Goal: Task Accomplishment & Management: Use online tool/utility

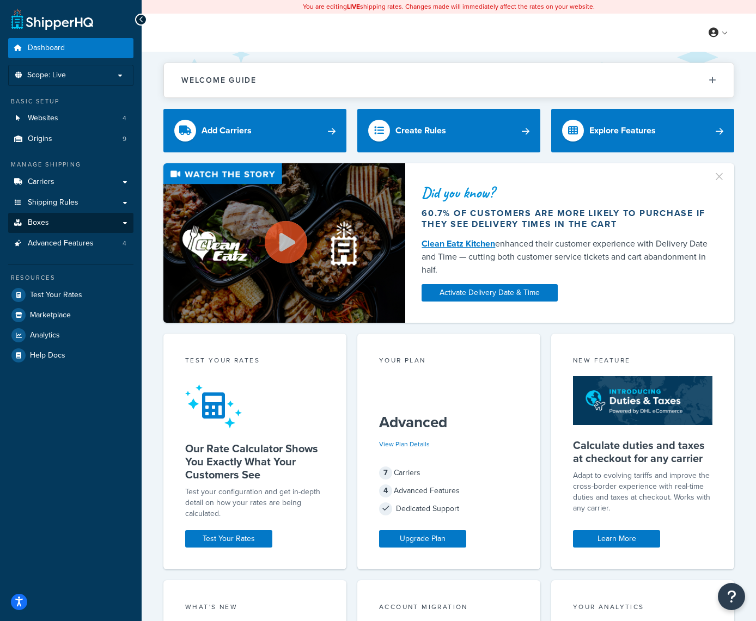
click at [126, 215] on link "Boxes" at bounding box center [70, 223] width 125 height 20
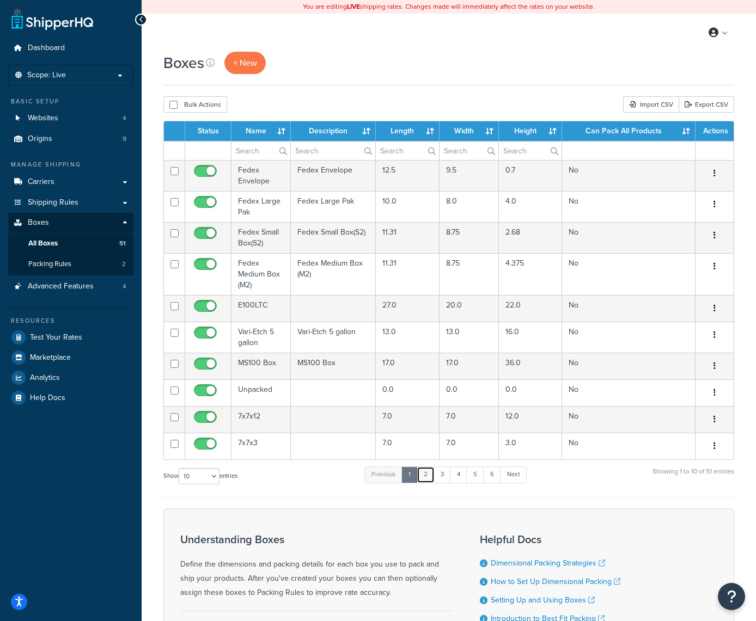
click at [425, 476] on link "2" at bounding box center [426, 475] width 18 height 16
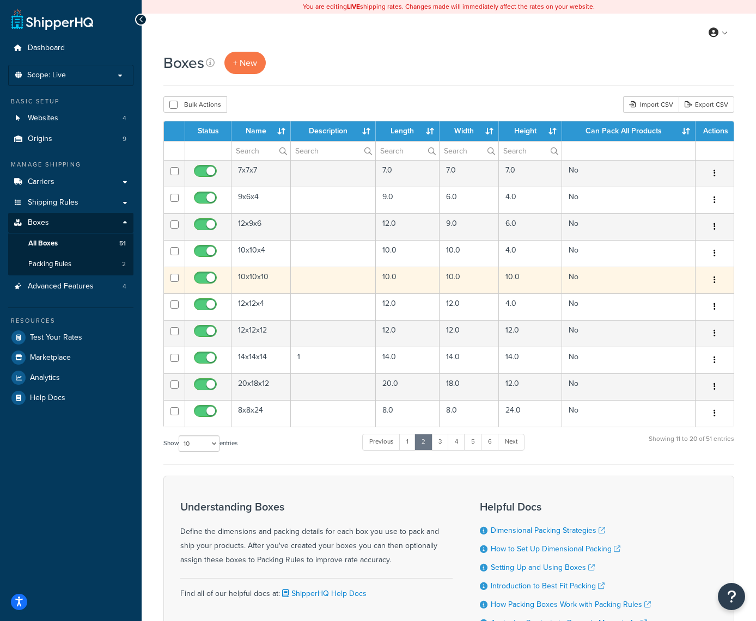
click at [716, 280] on button "button" at bounding box center [714, 280] width 15 height 17
click at [675, 299] on link "Edit" at bounding box center [678, 301] width 86 height 22
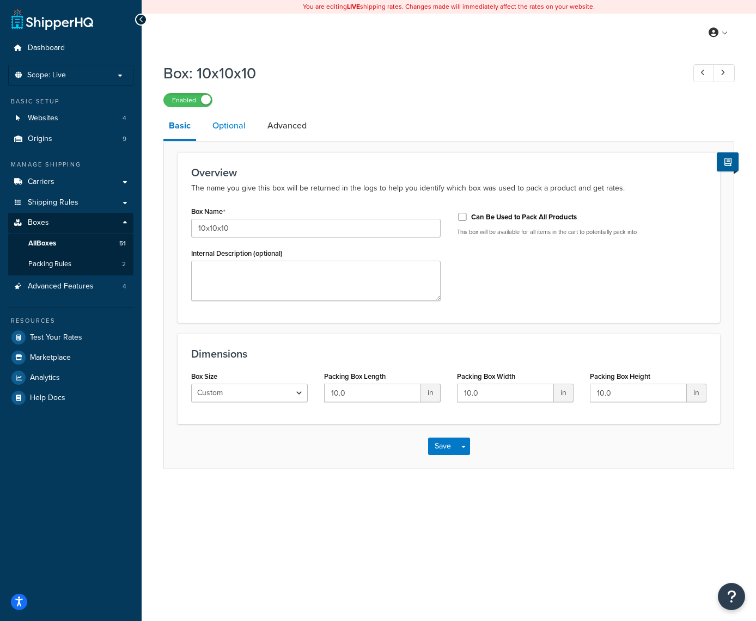
click at [239, 128] on link "Optional" at bounding box center [229, 126] width 44 height 26
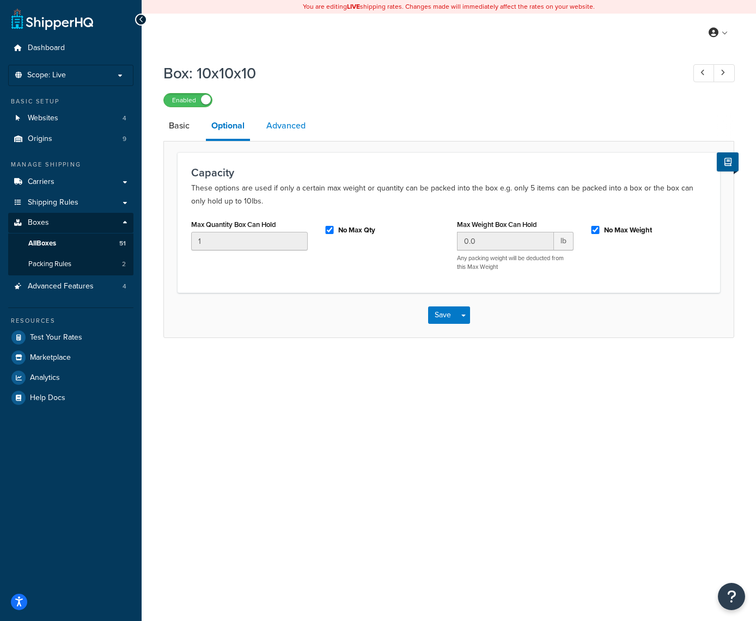
click at [277, 126] on link "Advanced" at bounding box center [286, 126] width 50 height 26
select select "50"
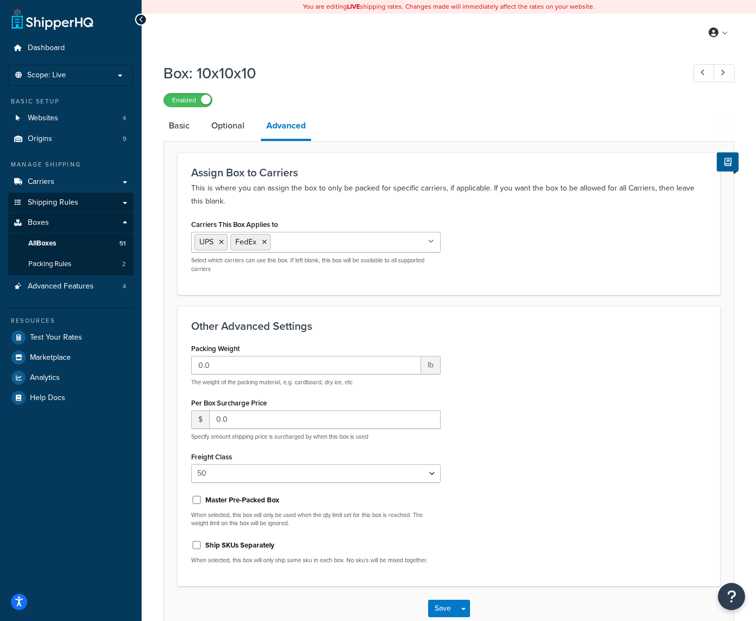
click at [89, 199] on link "Shipping Rules" at bounding box center [70, 203] width 125 height 20
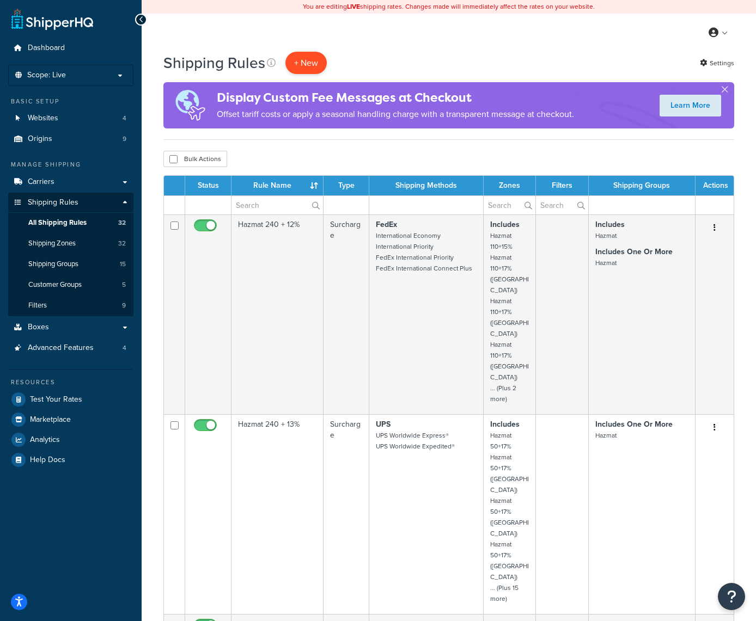
click at [307, 61] on p "+ New" at bounding box center [305, 63] width 41 height 22
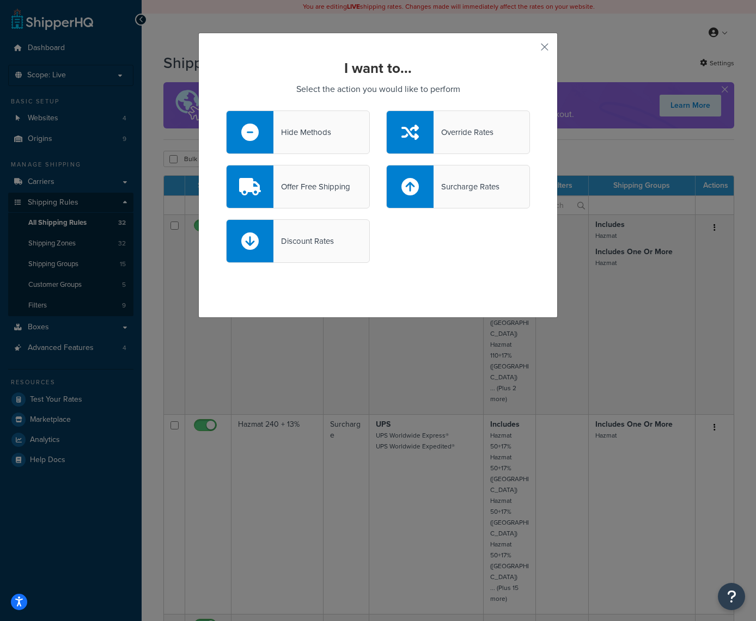
click at [295, 131] on div "Hide Methods" at bounding box center [302, 132] width 58 height 15
click at [0, 0] on input "Hide Methods" at bounding box center [0, 0] width 0 height 0
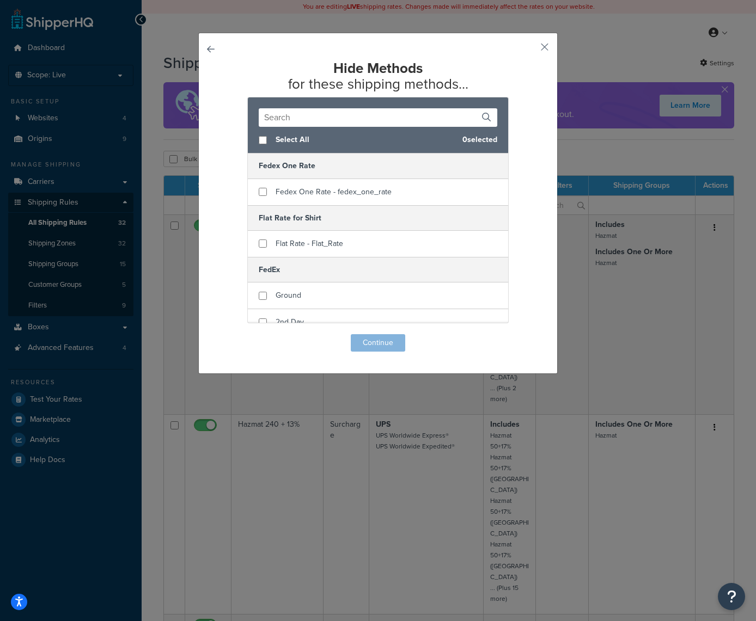
click at [335, 117] on input "text" at bounding box center [378, 117] width 238 height 19
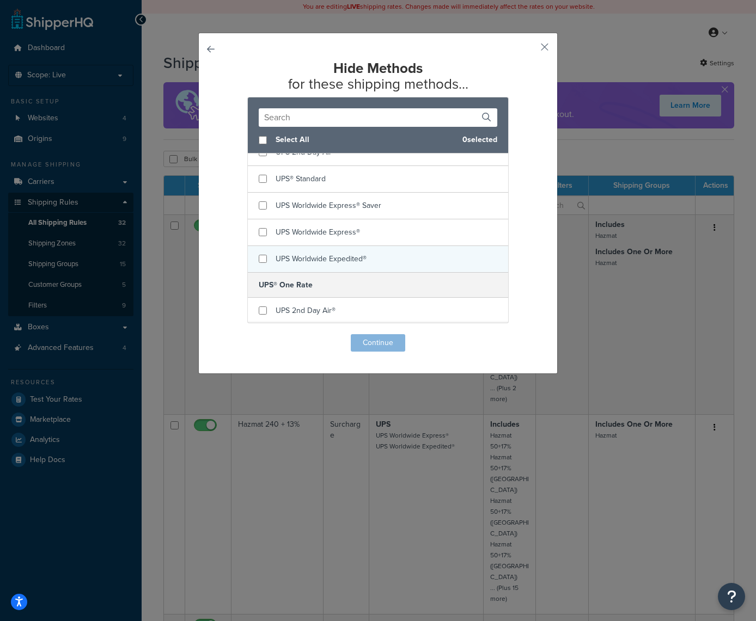
scroll to position [699, 0]
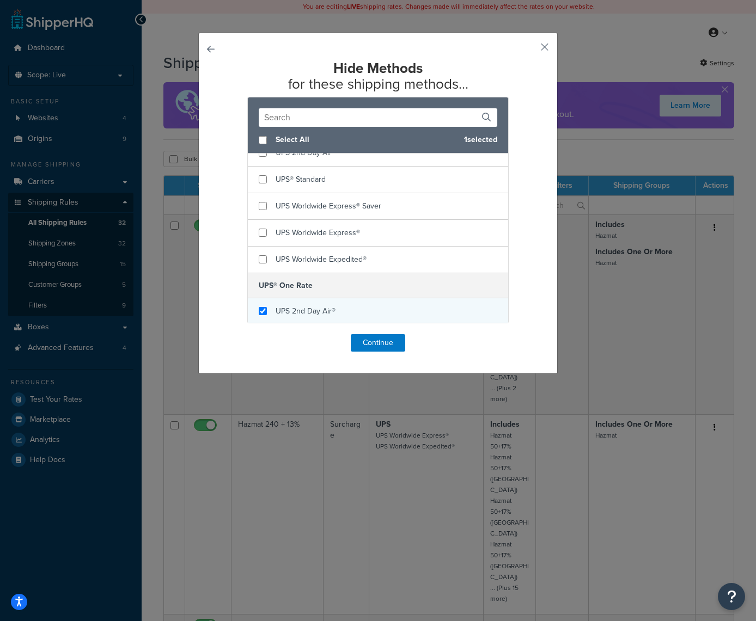
click at [262, 310] on input "checkbox" at bounding box center [263, 311] width 8 height 8
checkbox input "true"
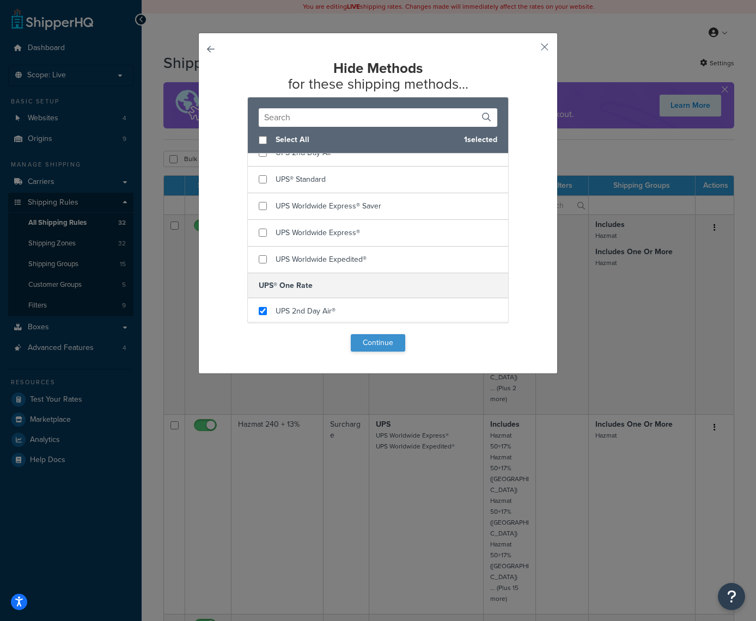
click at [376, 341] on button "Continue" at bounding box center [378, 342] width 54 height 17
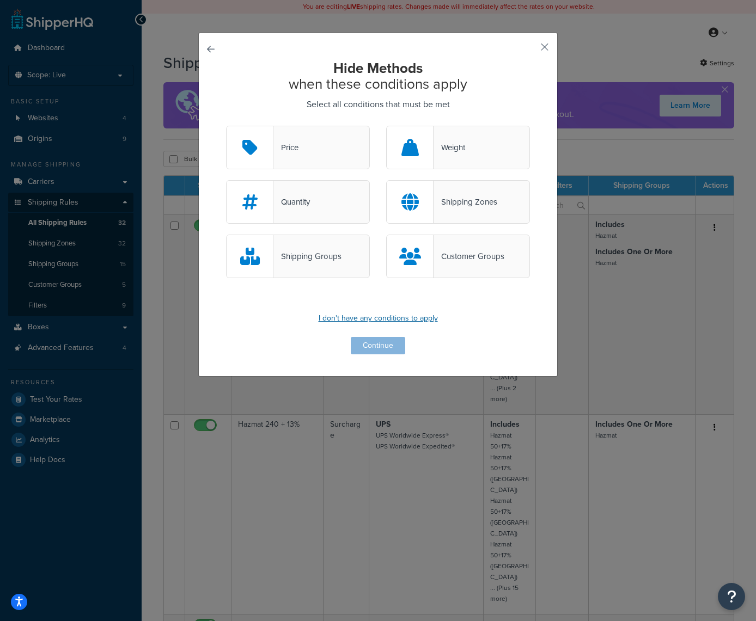
click at [364, 320] on p "I don't have any conditions to apply" at bounding box center [378, 318] width 304 height 15
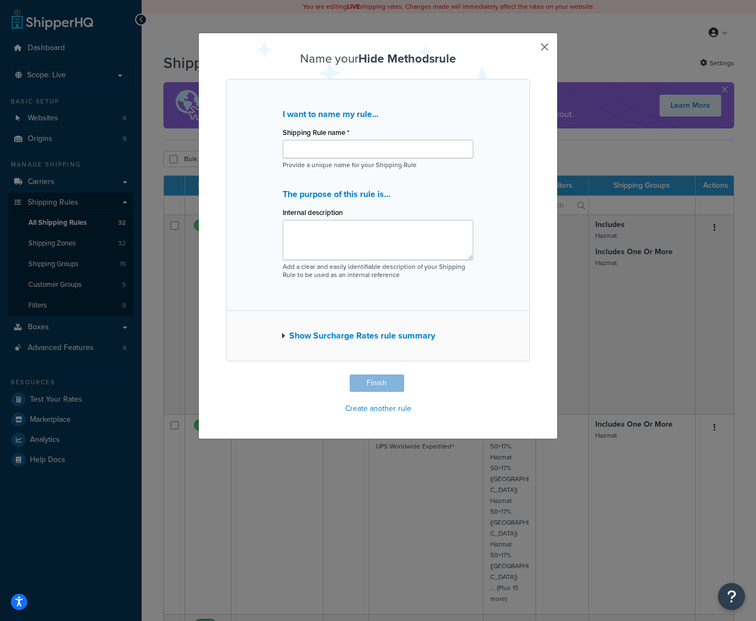
click at [530, 375] on button "button" at bounding box center [528, 376] width 3 height 3
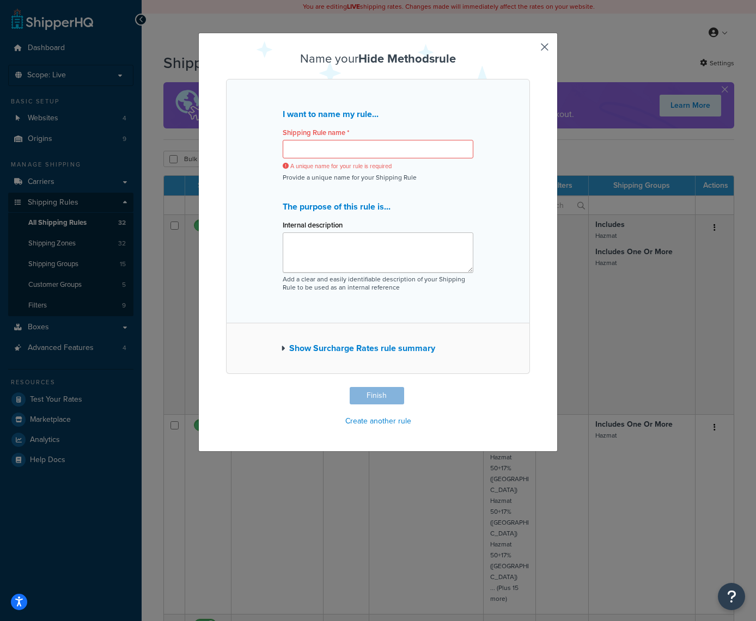
click at [530, 387] on button "button" at bounding box center [528, 388] width 3 height 3
click at [375, 399] on div "Name your Hide Methods rule I want to name my rule... Shipping Rule name * A un…" at bounding box center [378, 240] width 304 height 377
click at [232, 43] on div "Name your Hide Methods rule I want to name my rule... Shipping Rule name * A un…" at bounding box center [377, 242] width 359 height 419
click at [313, 151] on input "Shipping Rule name *" at bounding box center [378, 149] width 191 height 19
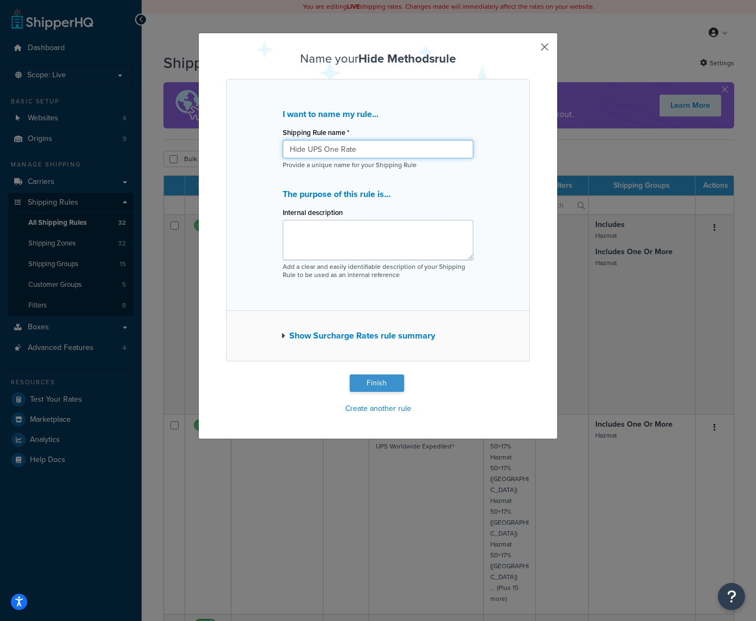
type input "Hide UPS One Rate"
click at [369, 381] on button "Finish" at bounding box center [377, 383] width 54 height 17
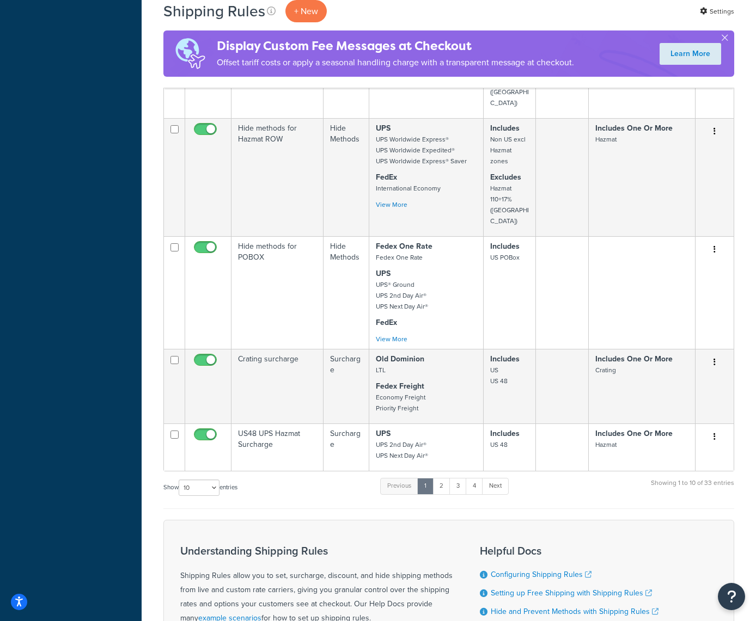
scroll to position [1077, 0]
click at [483, 479] on link "4" at bounding box center [474, 487] width 17 height 16
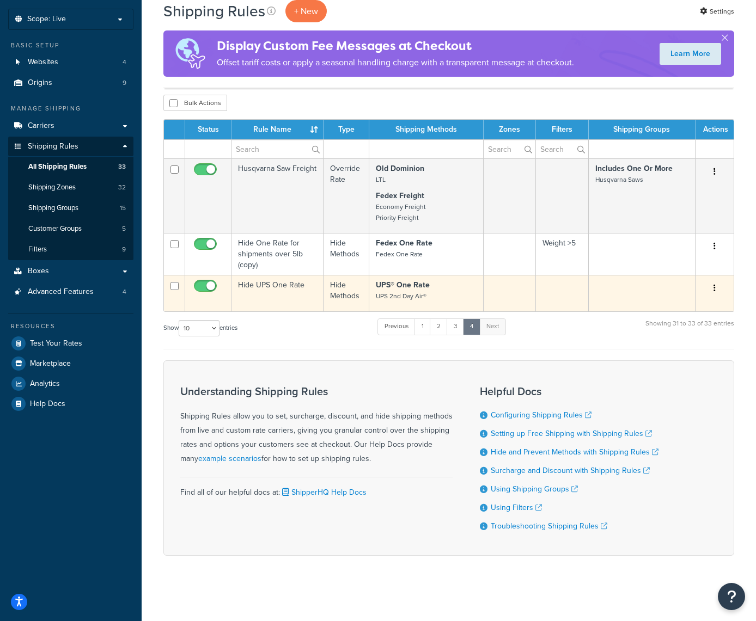
click at [713, 284] on icon "button" at bounding box center [714, 288] width 2 height 8
click at [657, 305] on link "Edit" at bounding box center [678, 309] width 86 height 22
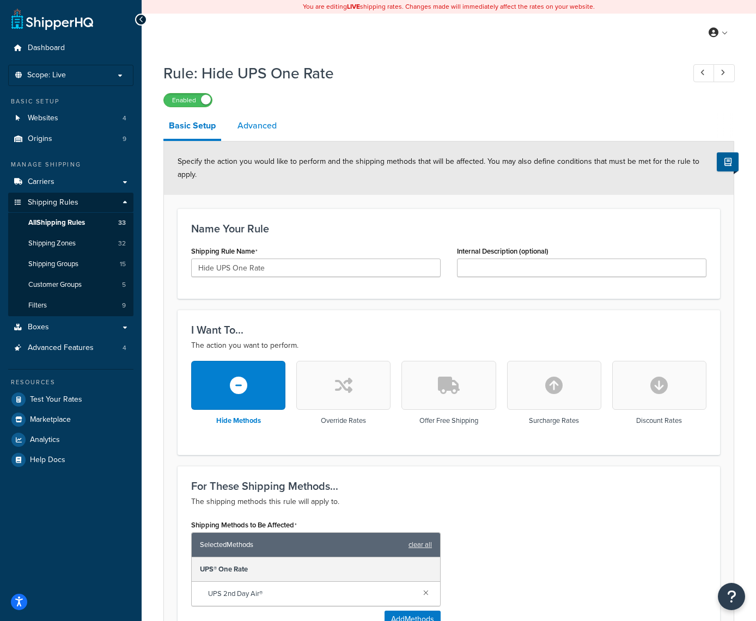
click at [263, 130] on link "Advanced" at bounding box center [257, 126] width 50 height 26
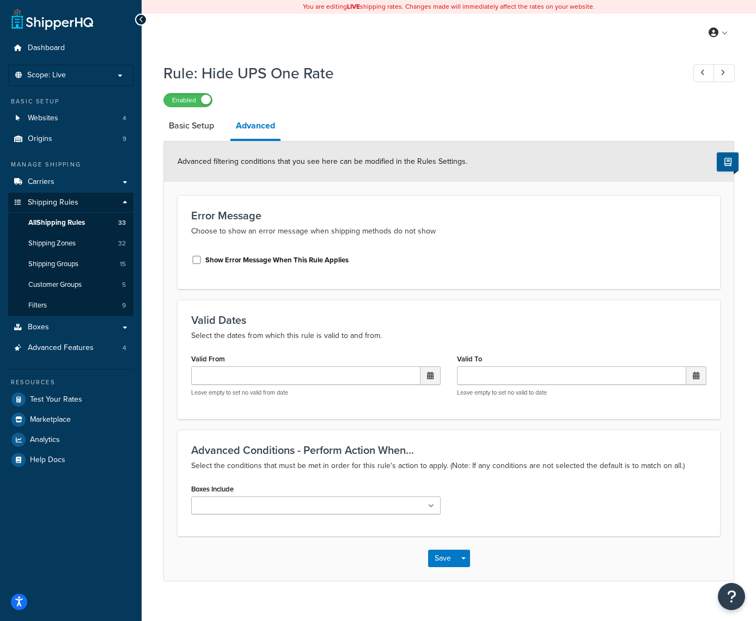
click at [433, 503] on ul at bounding box center [315, 506] width 249 height 18
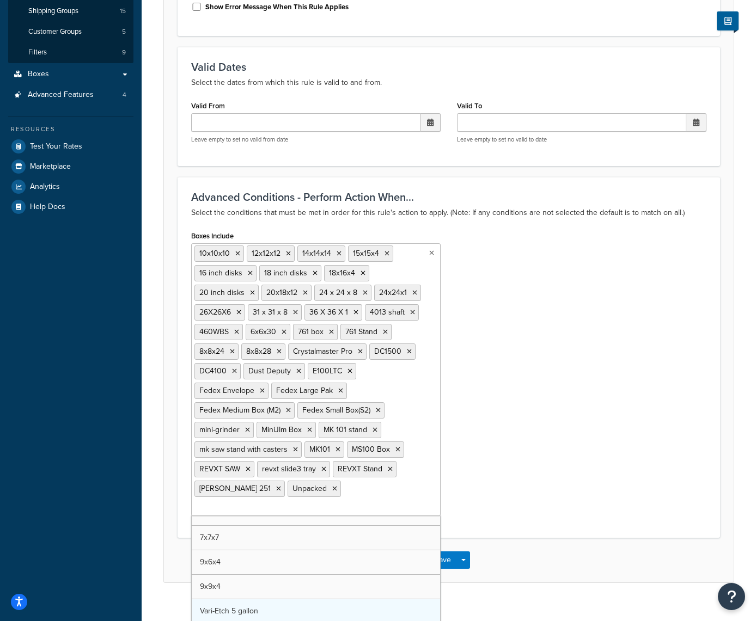
scroll to position [112, 0]
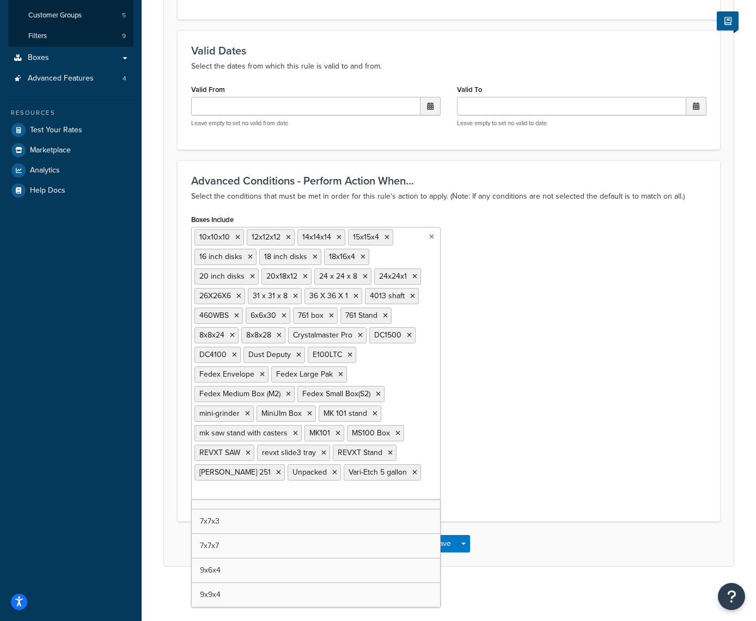
click at [485, 509] on div "Advanced Conditions - Perform Action When... Select the conditions that must be…" at bounding box center [448, 341] width 542 height 361
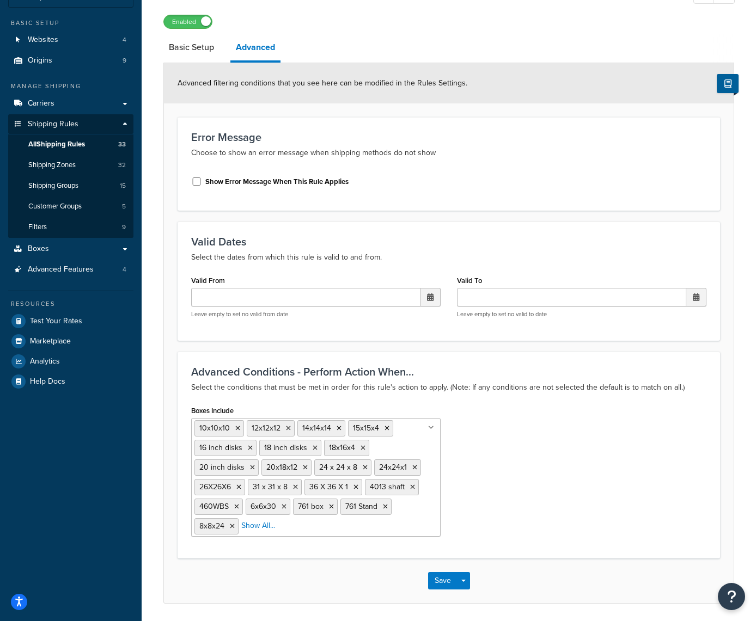
scroll to position [77, 0]
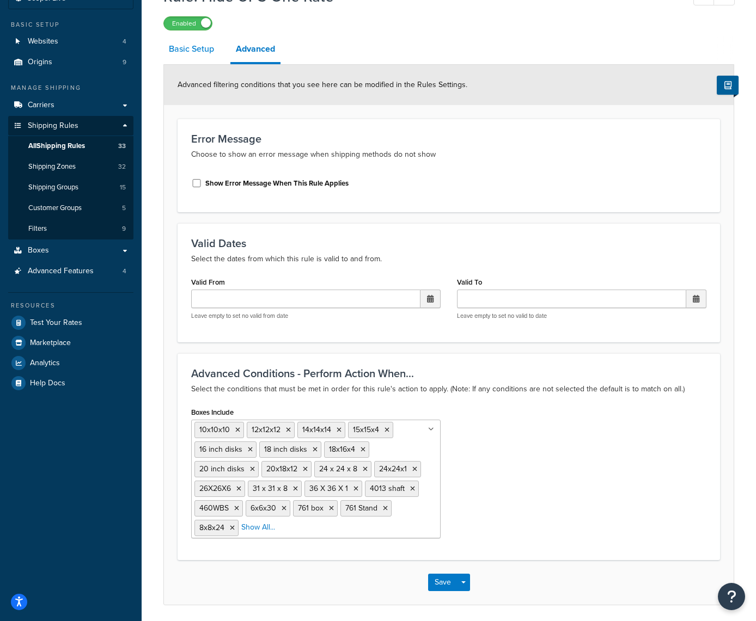
click at [202, 51] on link "Basic Setup" at bounding box center [191, 49] width 56 height 26
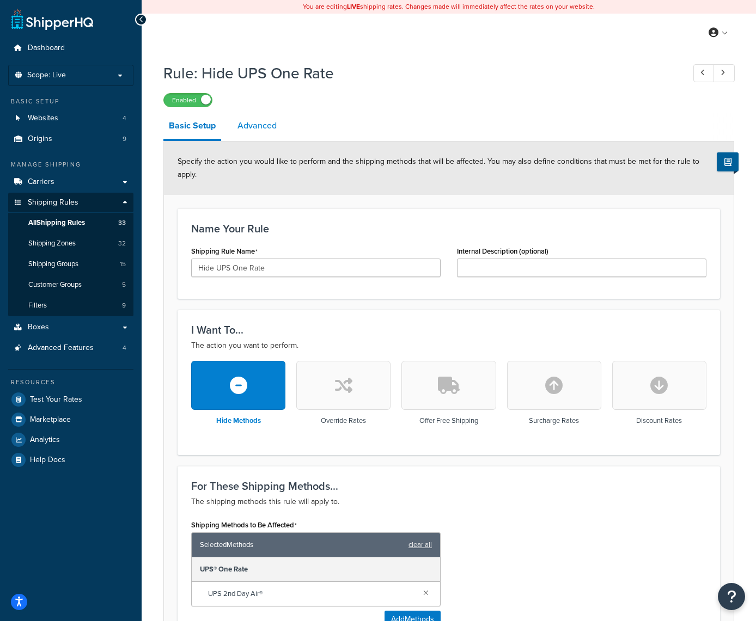
click at [259, 125] on link "Advanced" at bounding box center [257, 126] width 50 height 26
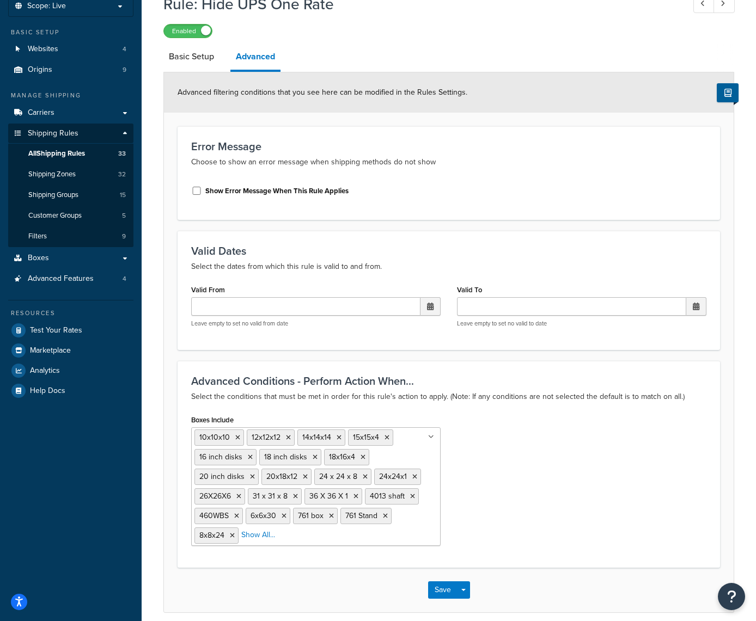
scroll to position [72, 0]
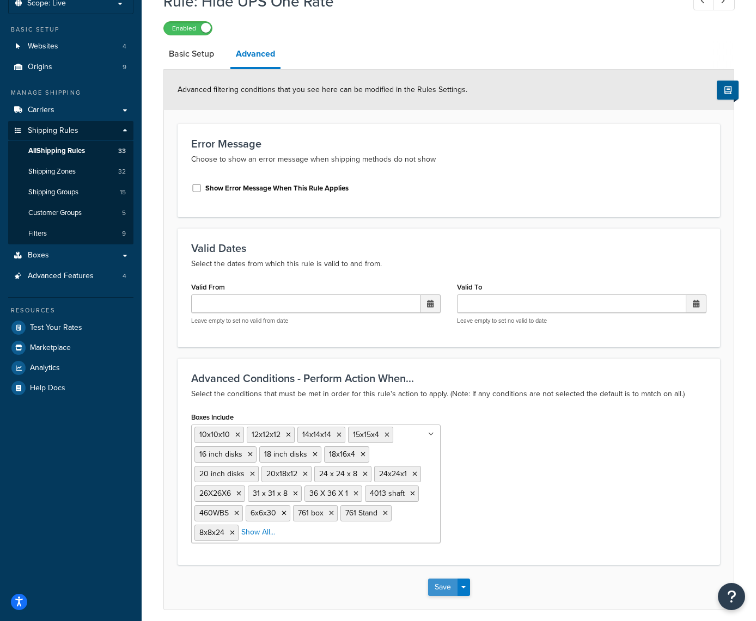
click at [439, 593] on button "Save" at bounding box center [442, 587] width 29 height 17
